Goal: Navigation & Orientation: Go to known website

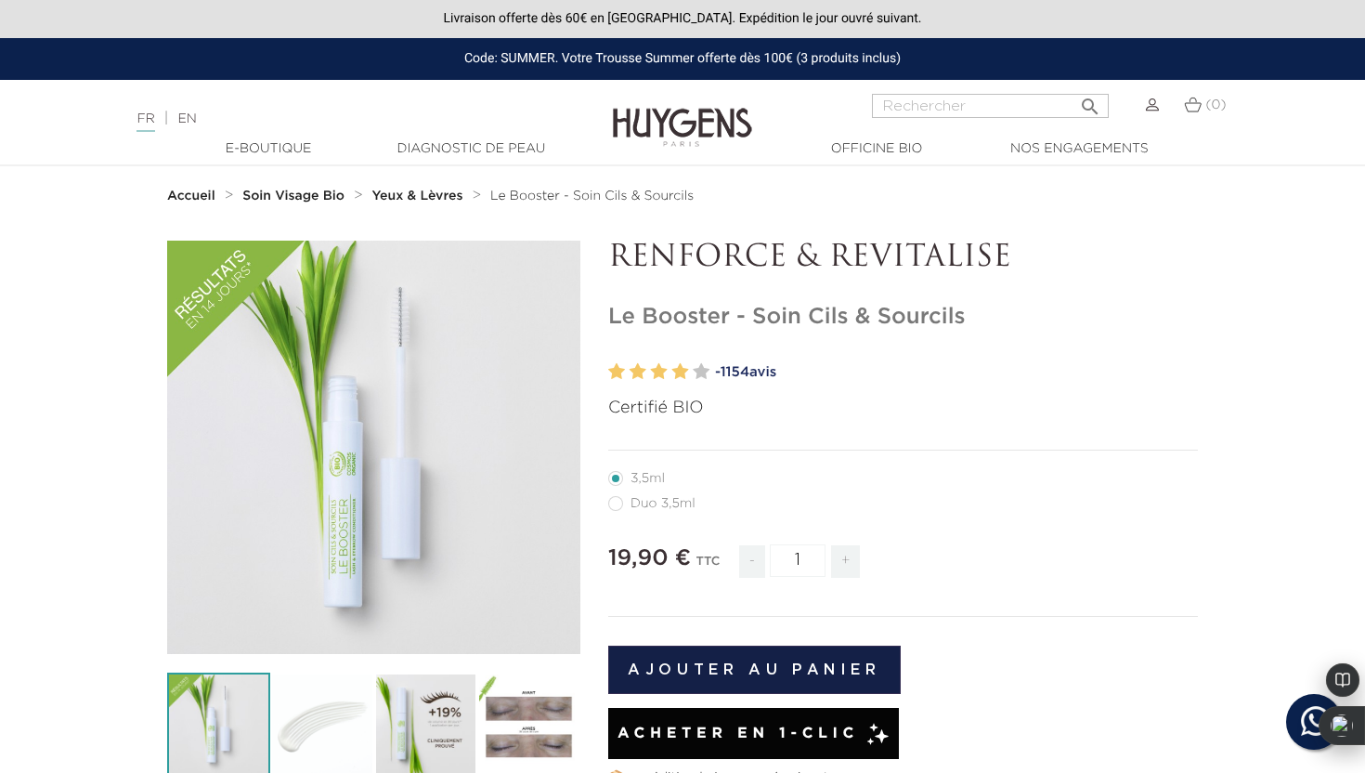
click at [674, 118] on img at bounding box center [682, 114] width 139 height 72
